Goal: Find specific page/section: Find specific page/section

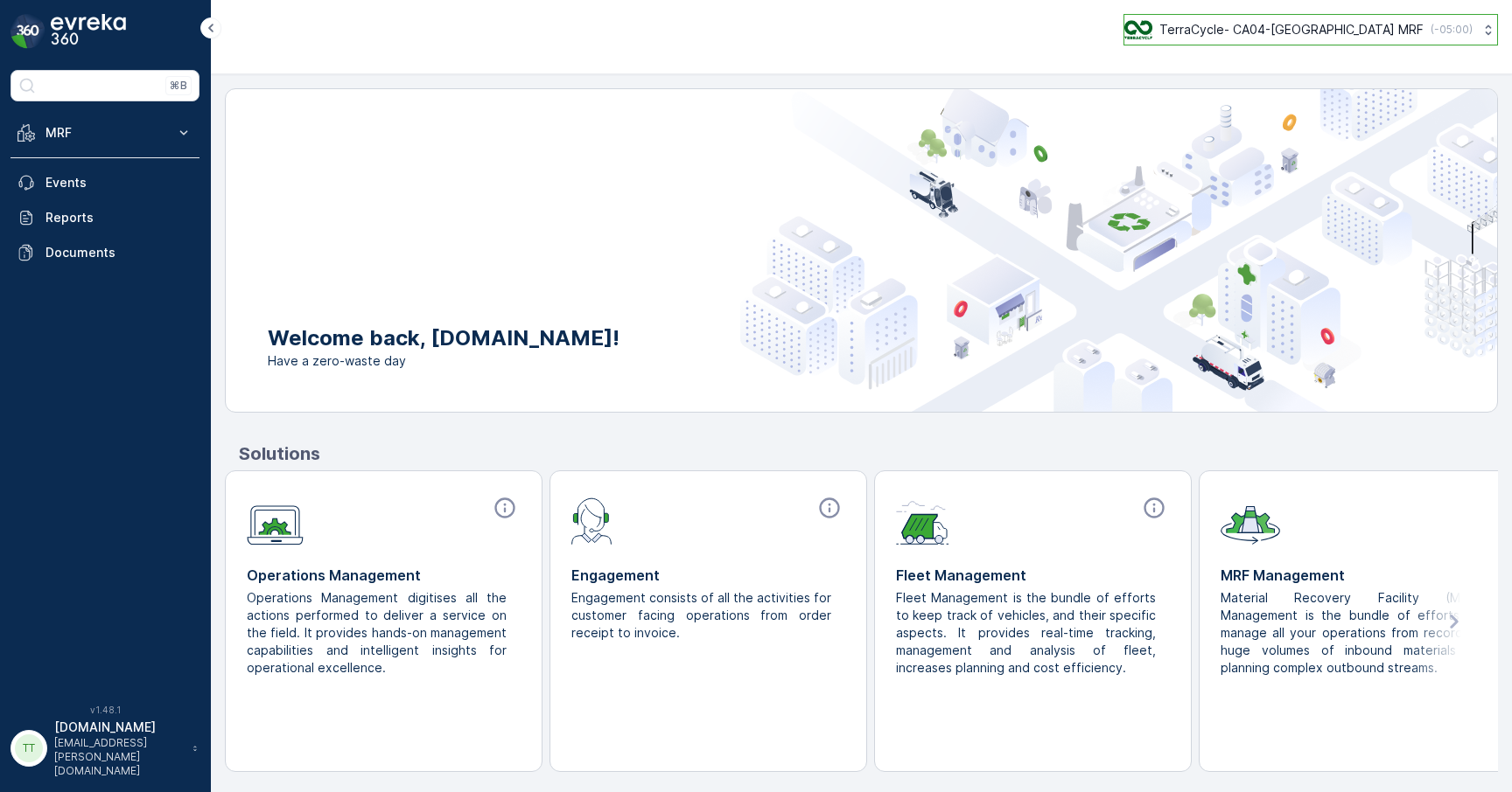
click at [1272, 41] on button "TerraCycle- CA04-Canada MRF ( -05:00 )" at bounding box center [1310, 30] width 375 height 31
click at [1295, 28] on p "TerraCycle- CA04-[GEOGRAPHIC_DATA] MRF" at bounding box center [1291, 29] width 264 height 17
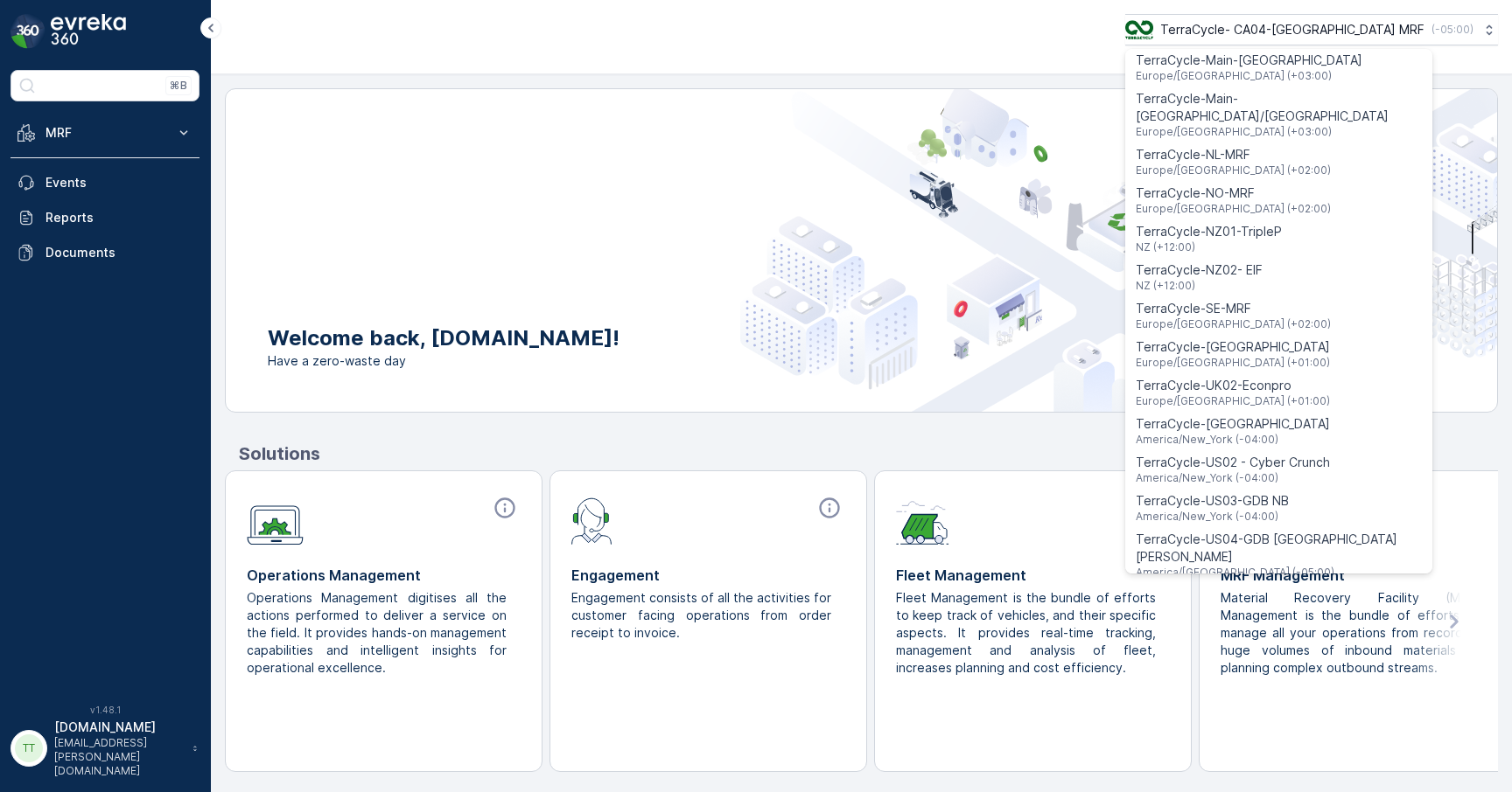
scroll to position [1256, 0]
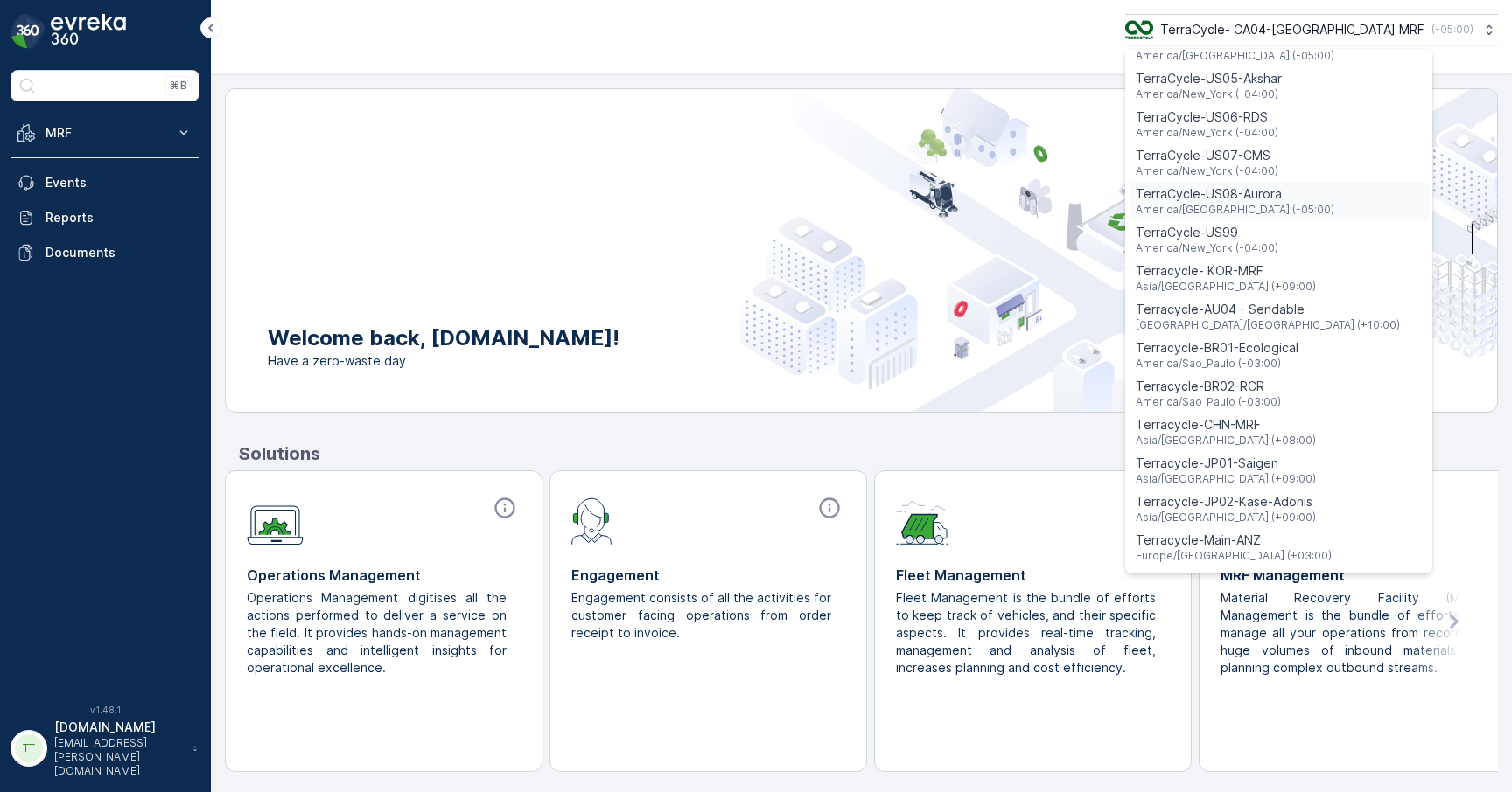
click at [1312, 185] on span "TerraCycle-US08-Aurora" at bounding box center [1234, 193] width 199 height 17
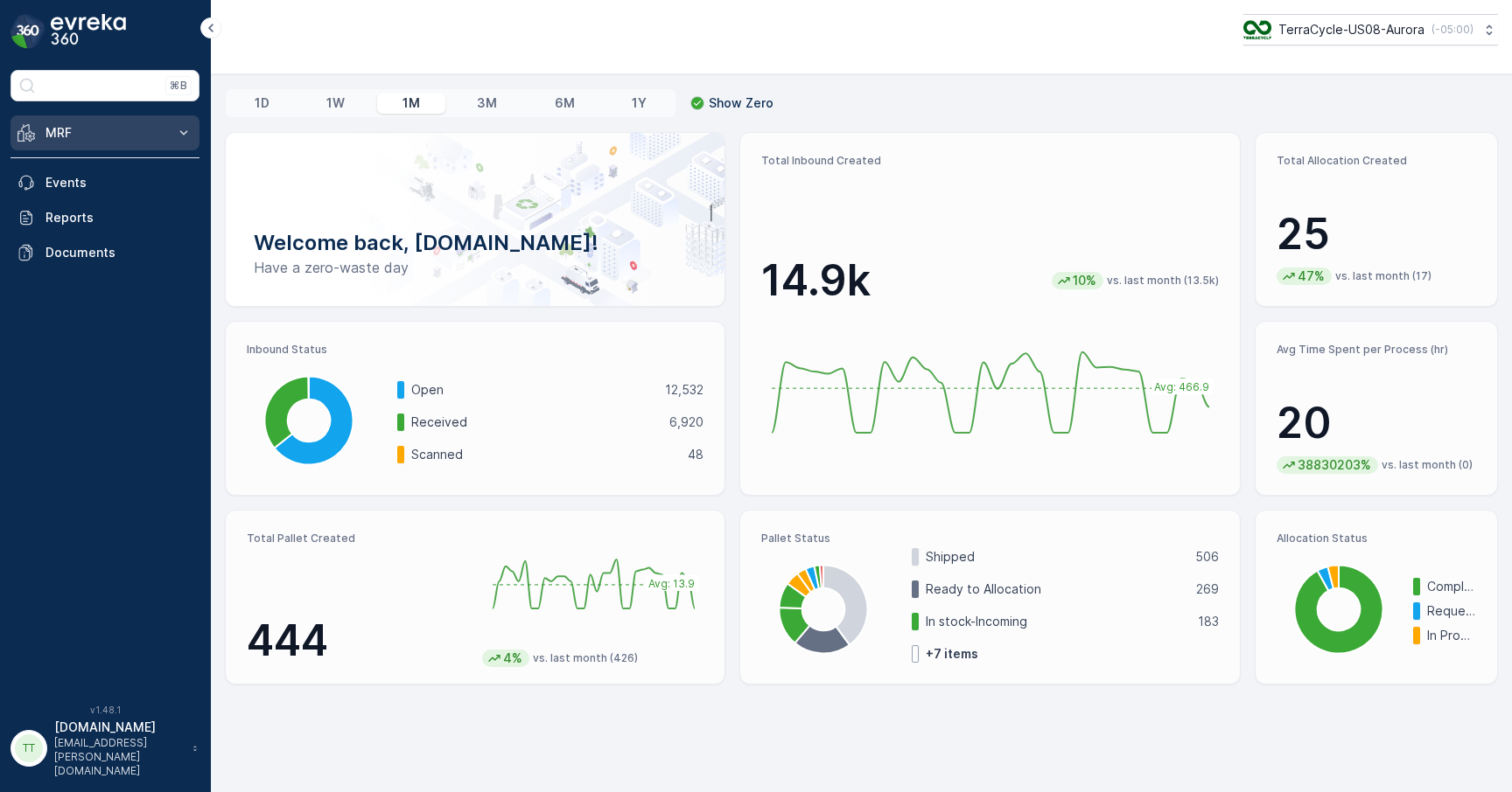
click at [172, 140] on button "MRF" at bounding box center [105, 133] width 189 height 35
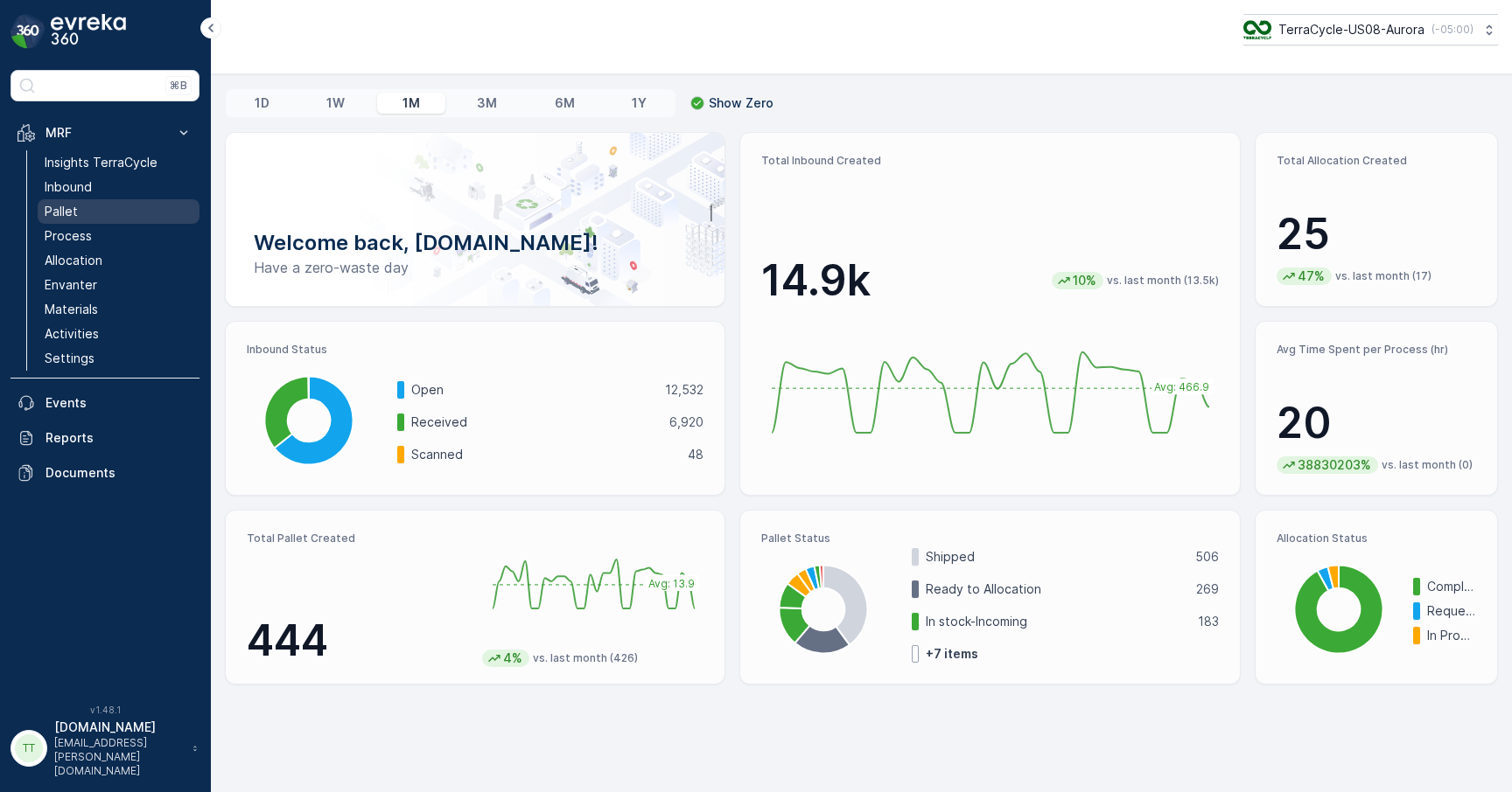
click at [94, 212] on link "Pallet" at bounding box center [119, 211] width 162 height 24
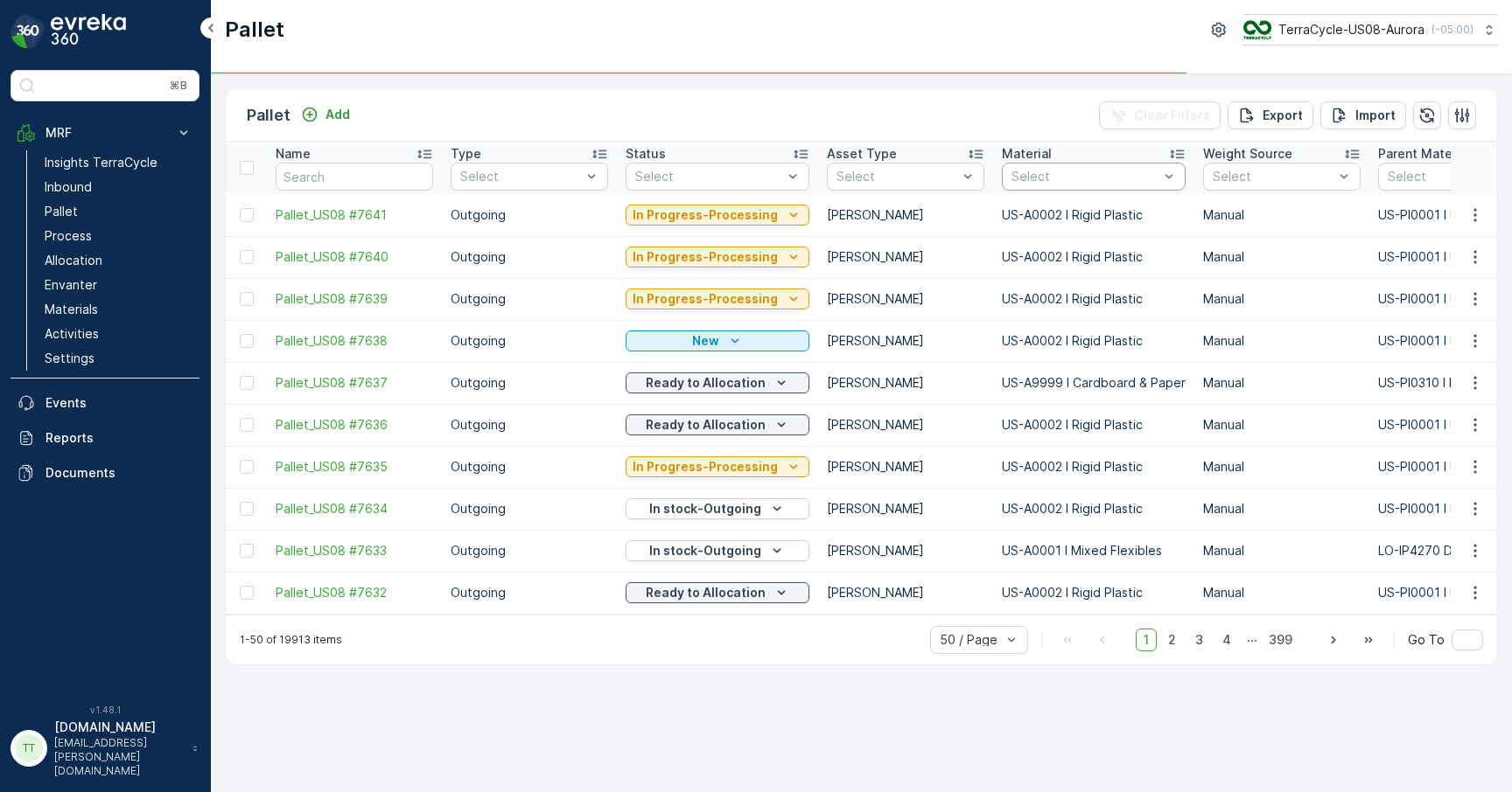
click at [1025, 177] on div at bounding box center [1084, 177] width 150 height 14
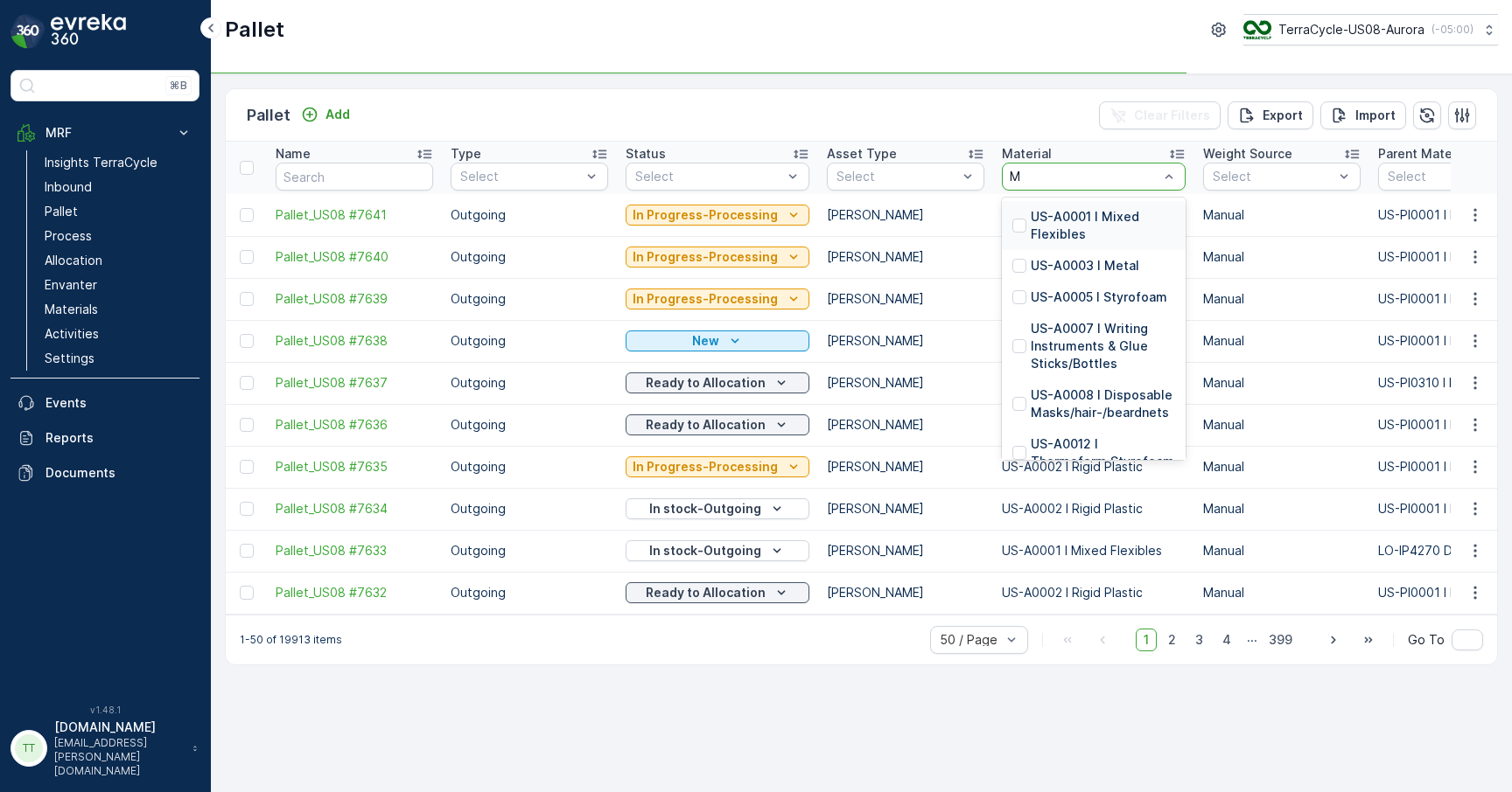
type input "Me"
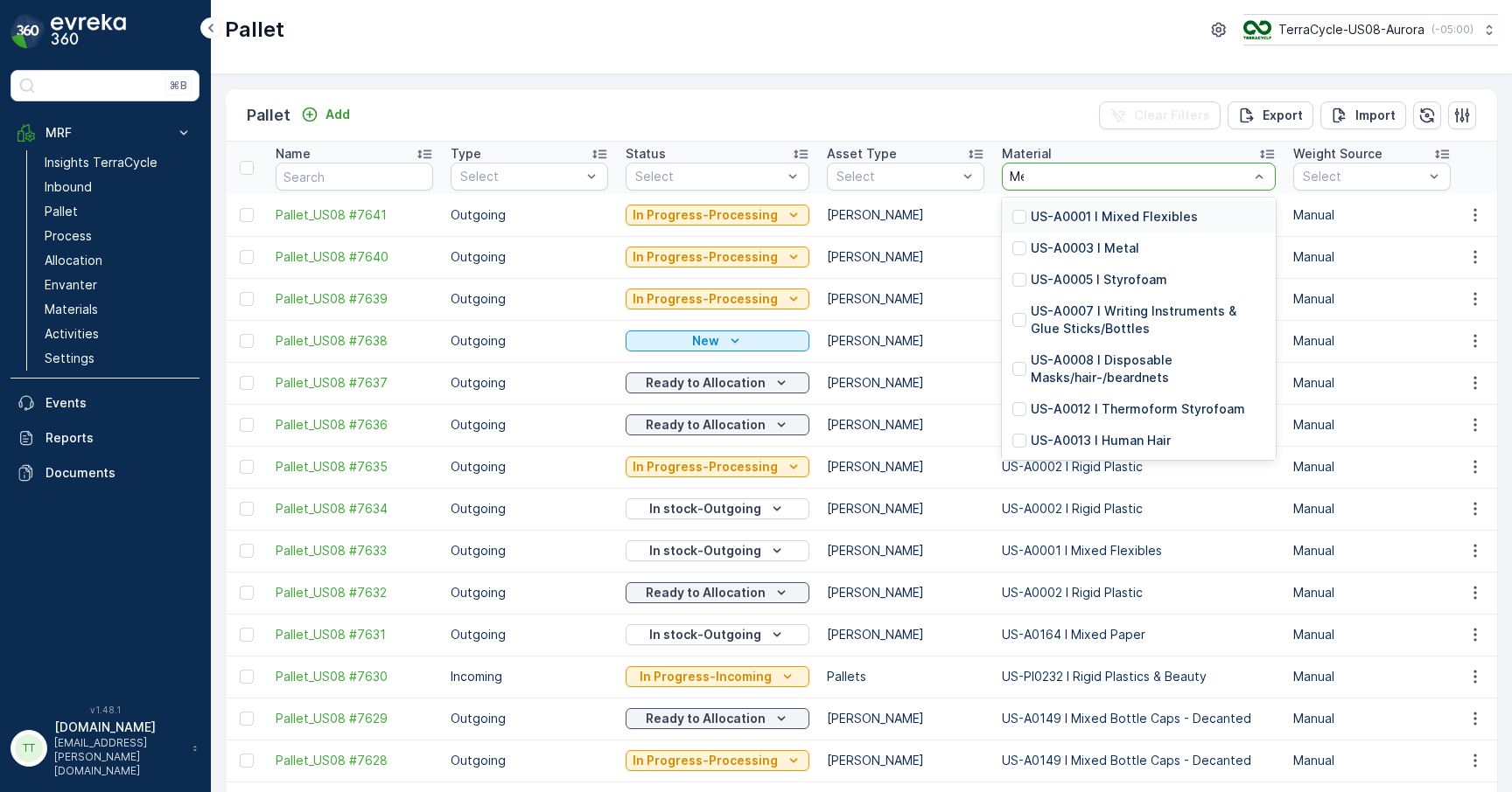
type input "Metal"
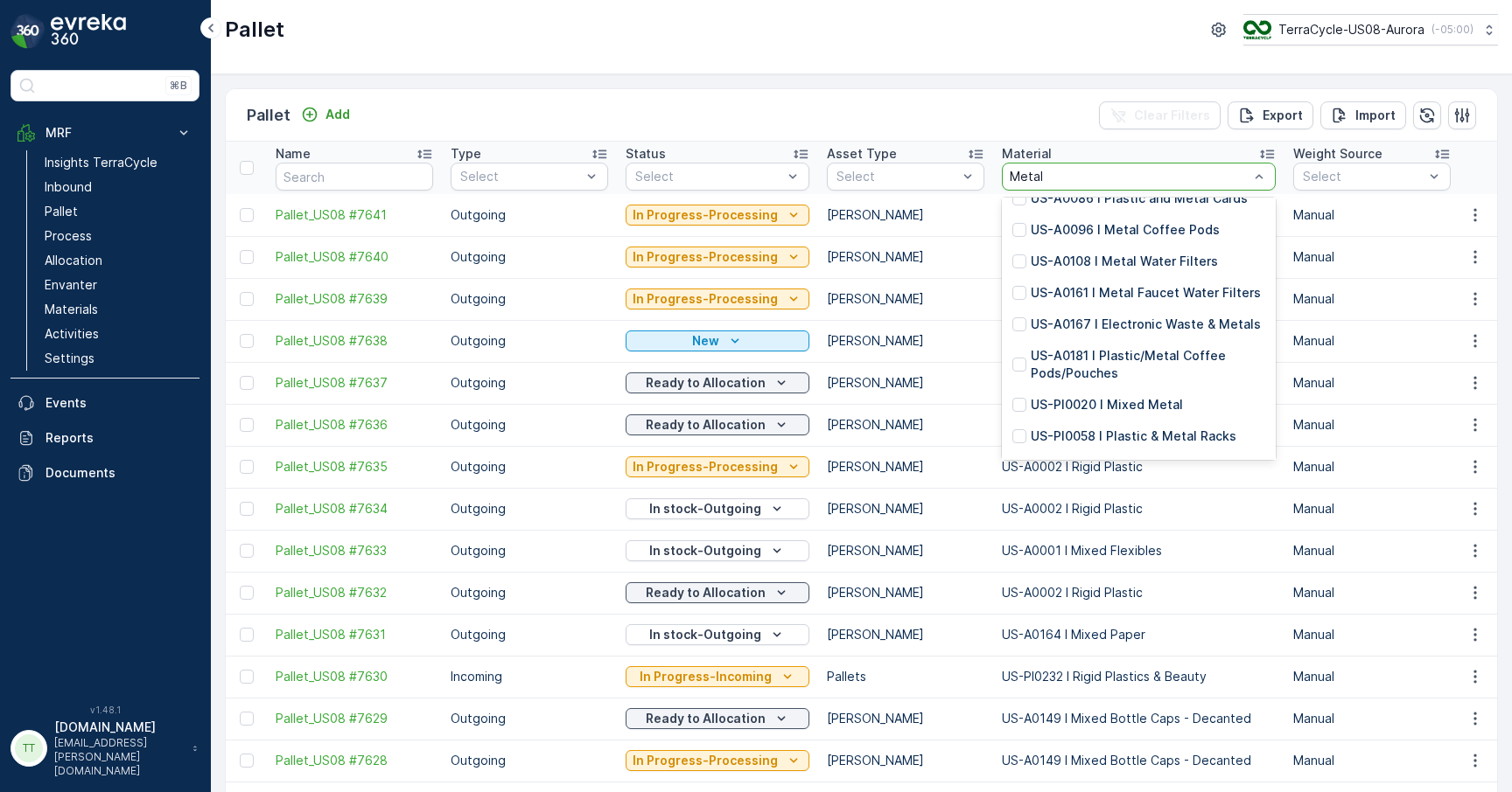
scroll to position [269, 0]
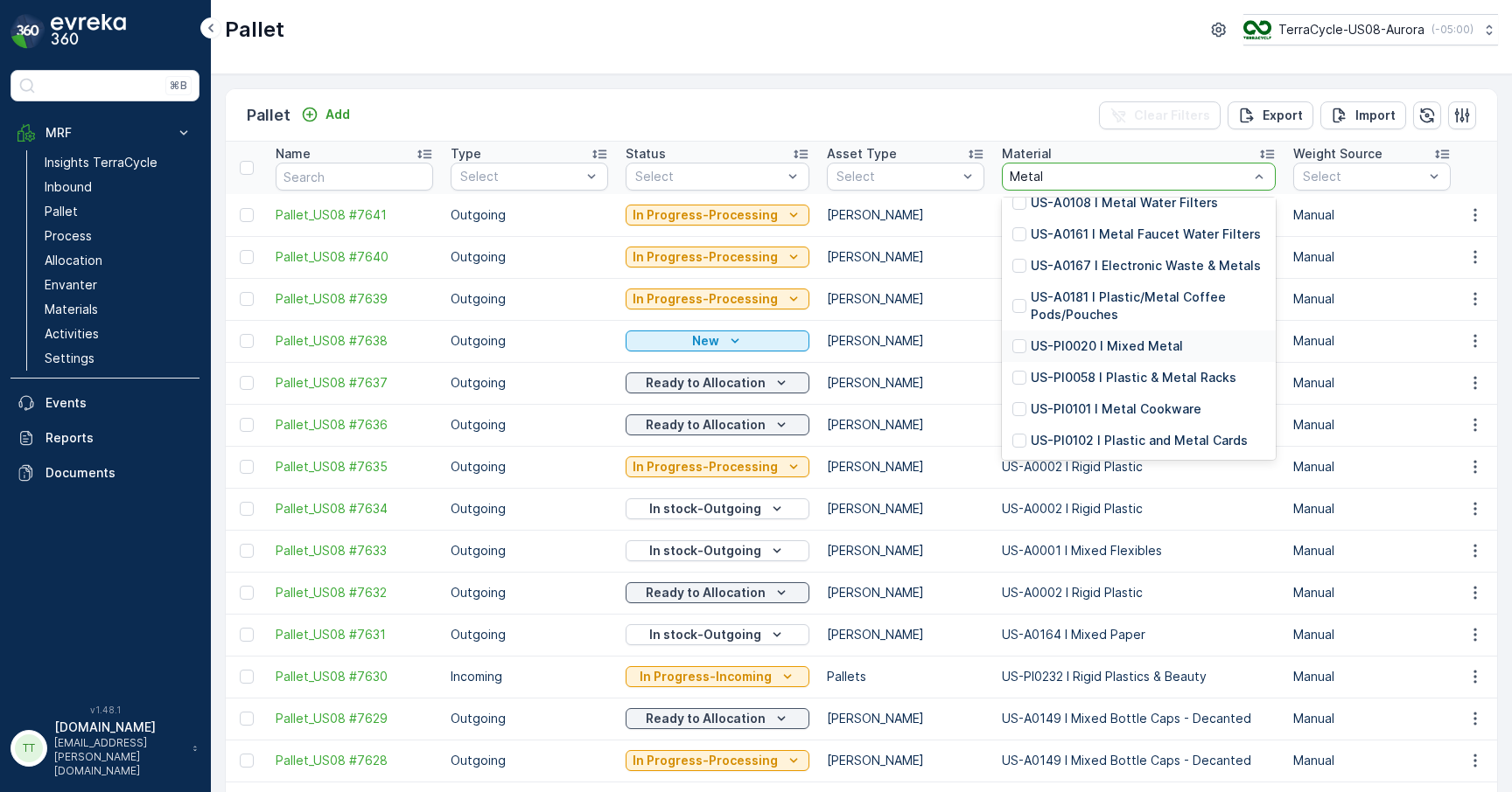
click at [1068, 343] on p "US-PI0020 I Mixed Metal" at bounding box center [1106, 346] width 152 height 17
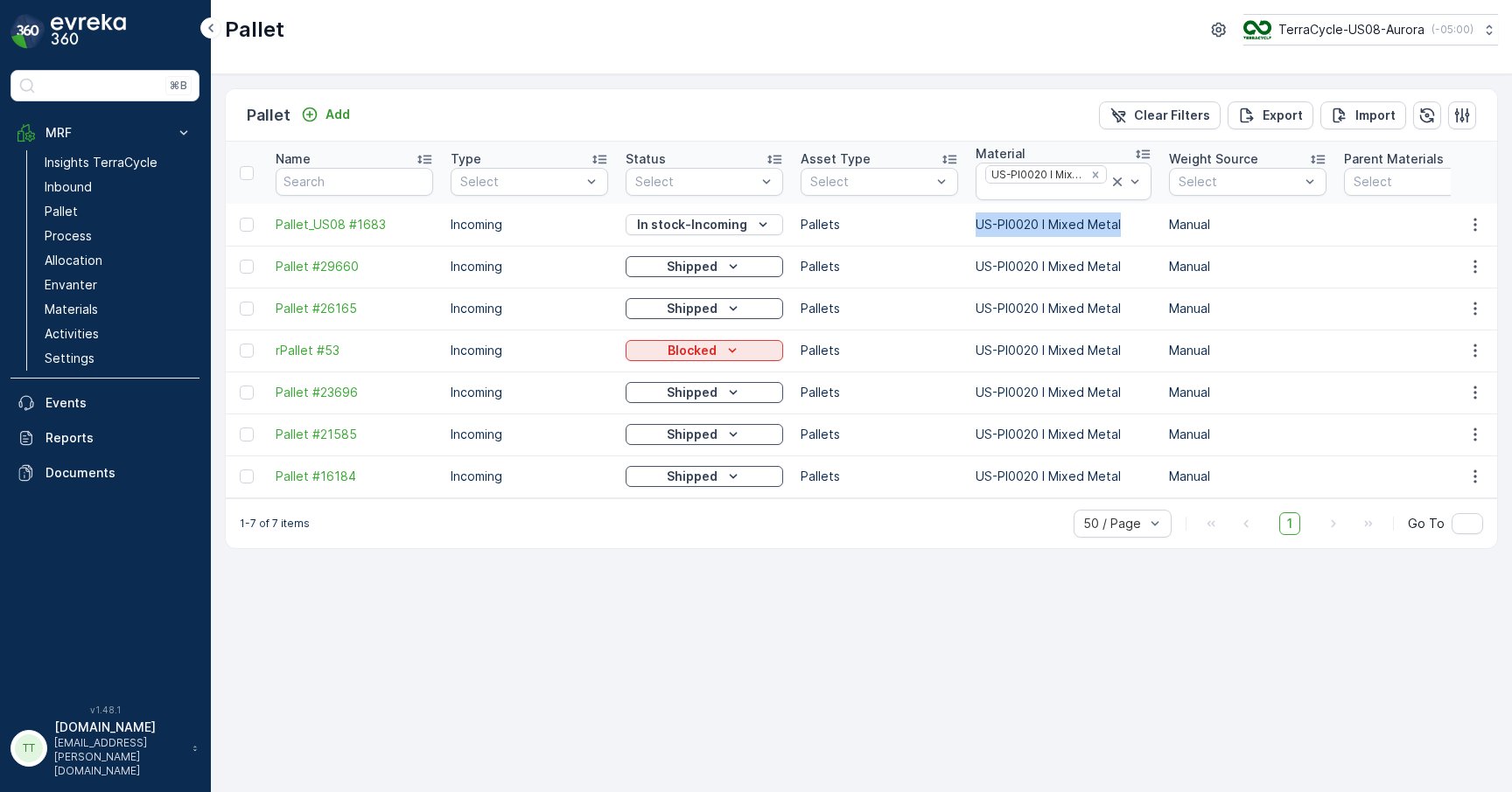
drag, startPoint x: 974, startPoint y: 227, endPoint x: 1119, endPoint y: 218, distance: 145.3
click at [1119, 218] on td "US-PI0020 I Mixed Metal" at bounding box center [1063, 224] width 193 height 42
copy td "US-PI0020 I Mixed Metal"
